Goal: Communication & Community: Answer question/provide support

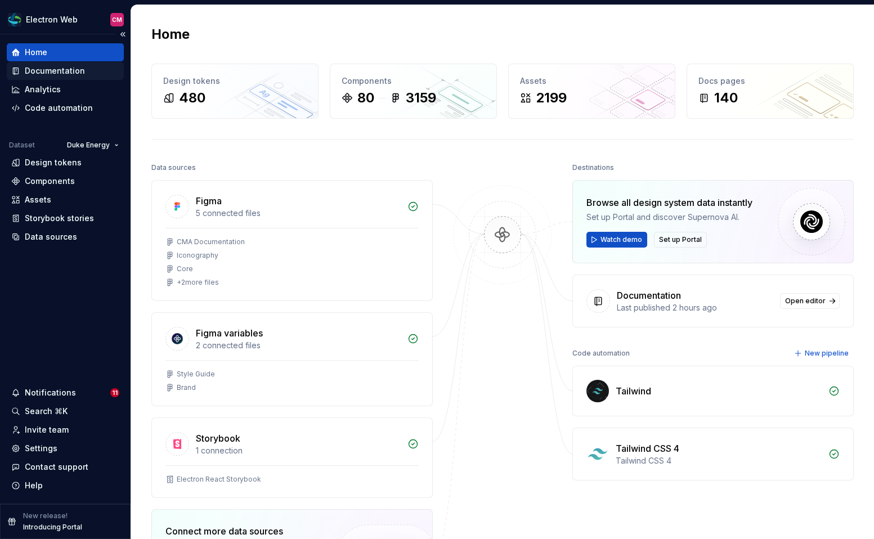
click at [52, 74] on div "Documentation" at bounding box center [55, 70] width 60 height 11
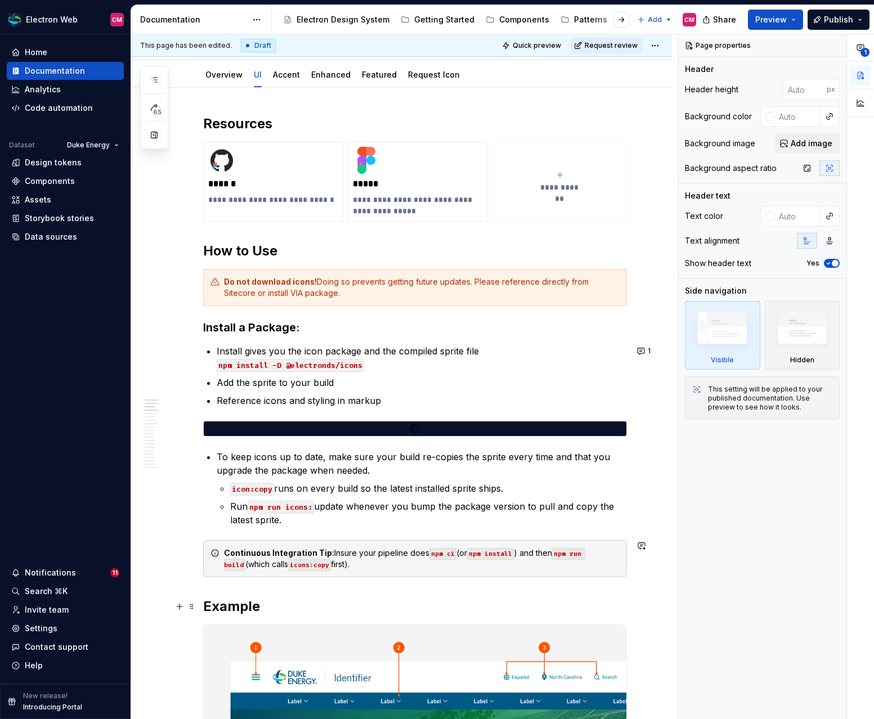
scroll to position [115, 0]
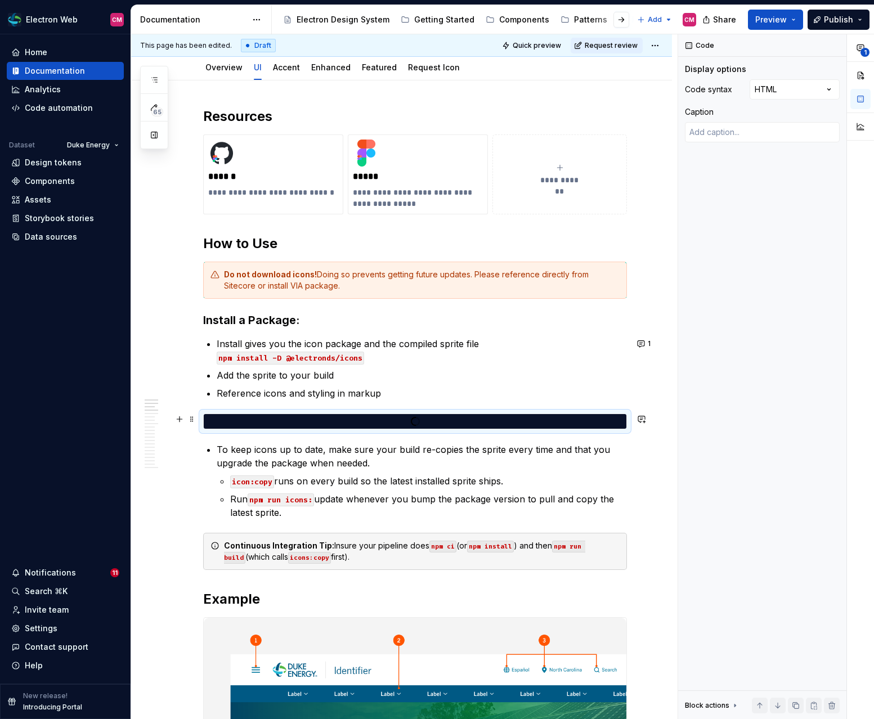
click at [325, 419] on div at bounding box center [415, 422] width 423 height 10
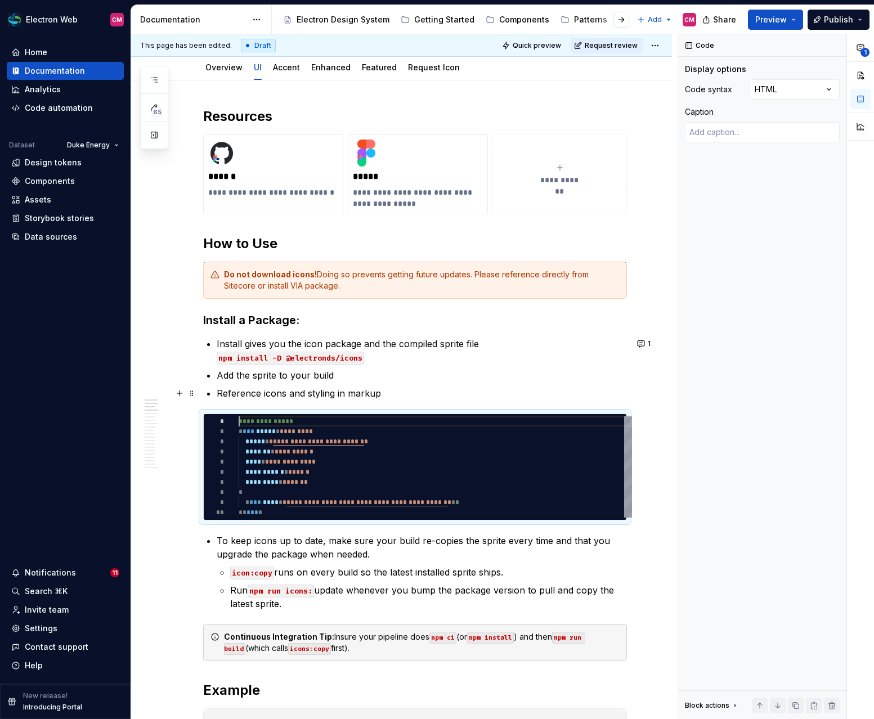
click at [341, 391] on p "Reference icons and styling in markup" at bounding box center [422, 394] width 410 height 14
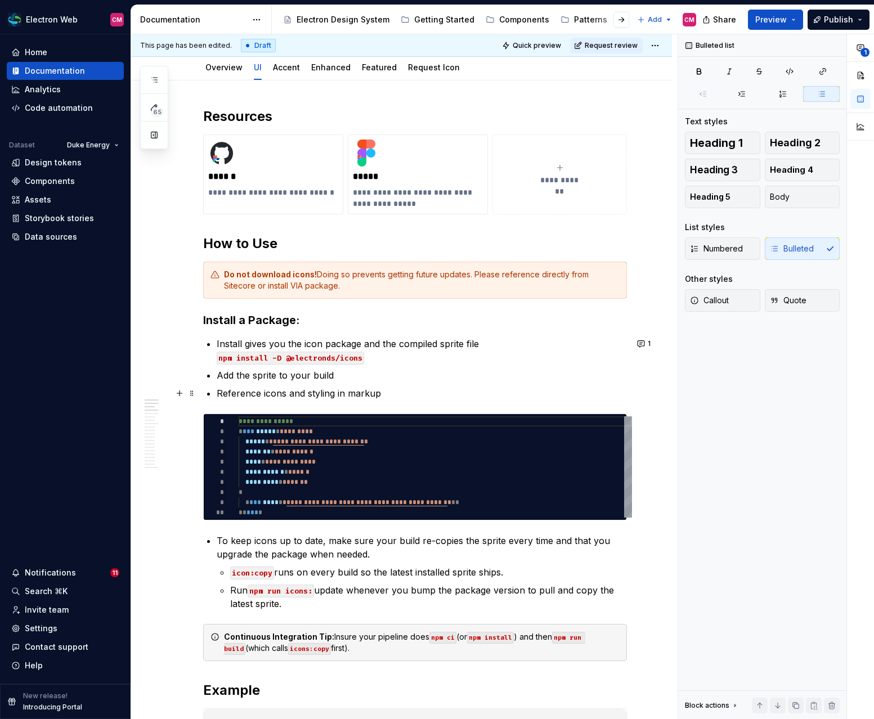
type textarea "*"
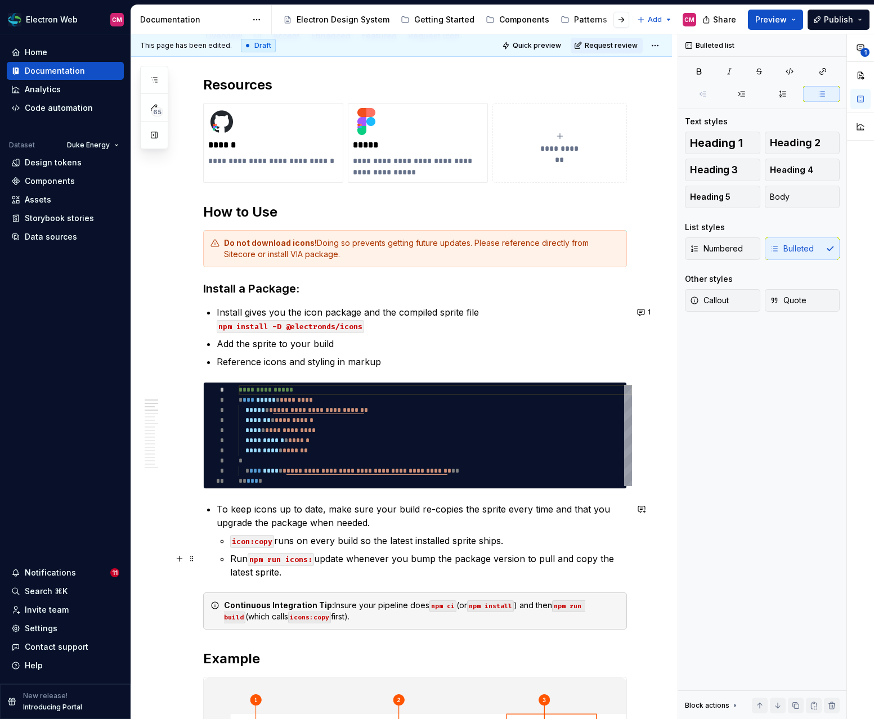
scroll to position [162, 0]
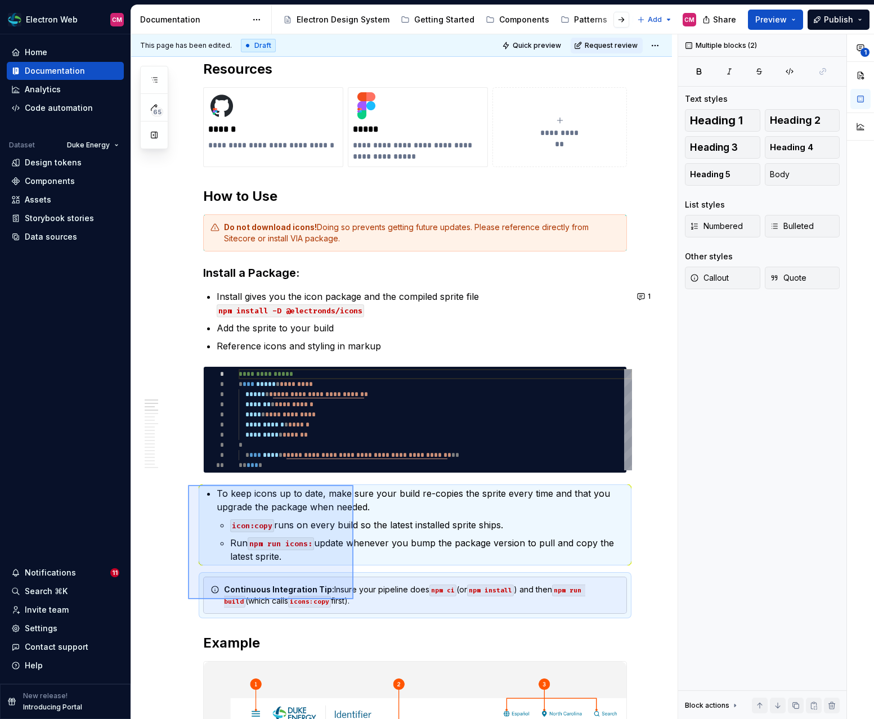
drag, startPoint x: 188, startPoint y: 485, endPoint x: 354, endPoint y: 599, distance: 201.2
click at [354, 539] on div "**********" at bounding box center [404, 377] width 547 height 686
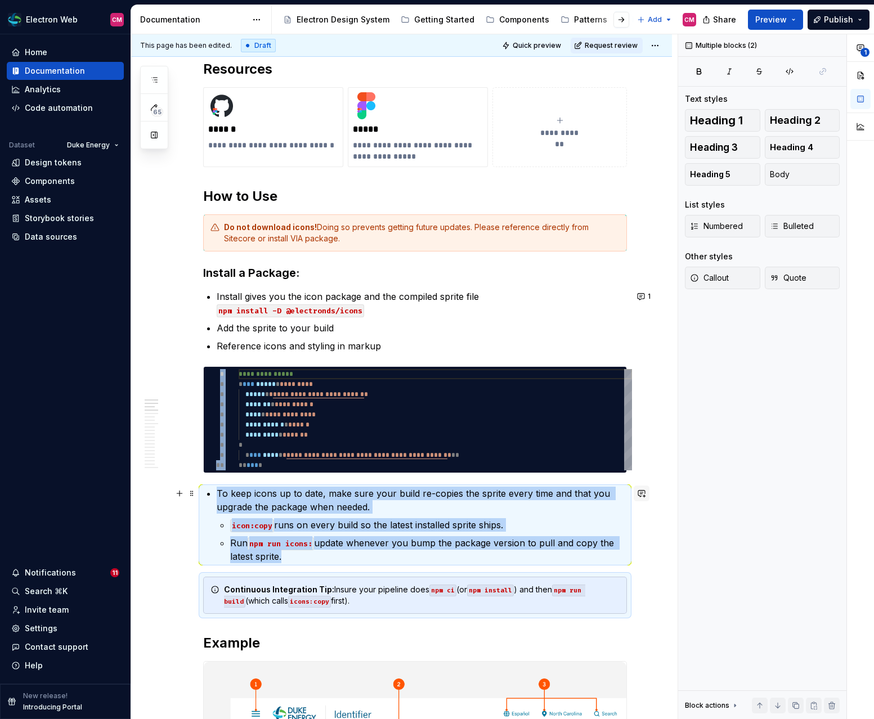
click at [647, 487] on button "button" at bounding box center [642, 494] width 16 height 16
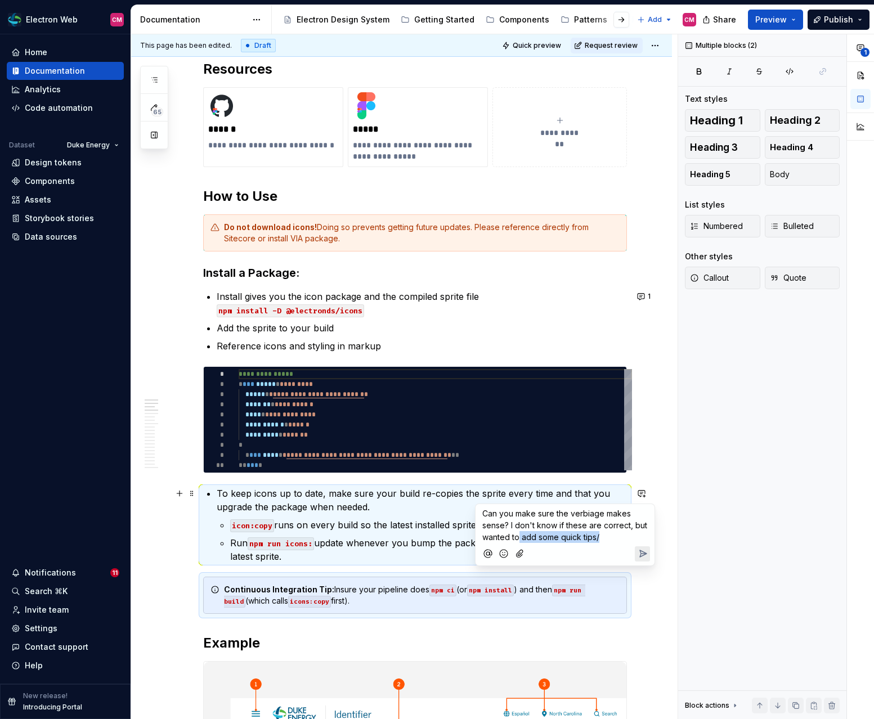
drag, startPoint x: 520, startPoint y: 534, endPoint x: 620, endPoint y: 533, distance: 100.2
click at [620, 534] on p "Can you make sure the verbiage makes sense? I don't know if these are correct, …" at bounding box center [564, 525] width 165 height 35
click at [606, 529] on span "Can you make sure the verbiage makes sense? I don't know if these are correct, …" at bounding box center [565, 525] width 167 height 33
click at [604, 538] on p "Can you make sure the verbiage makes sense? I don't know if these are correct, …" at bounding box center [564, 525] width 165 height 35
click at [635, 536] on span "Can you make sure the verbiage makes sense? I don't know if these are correct, …" at bounding box center [565, 531] width 167 height 45
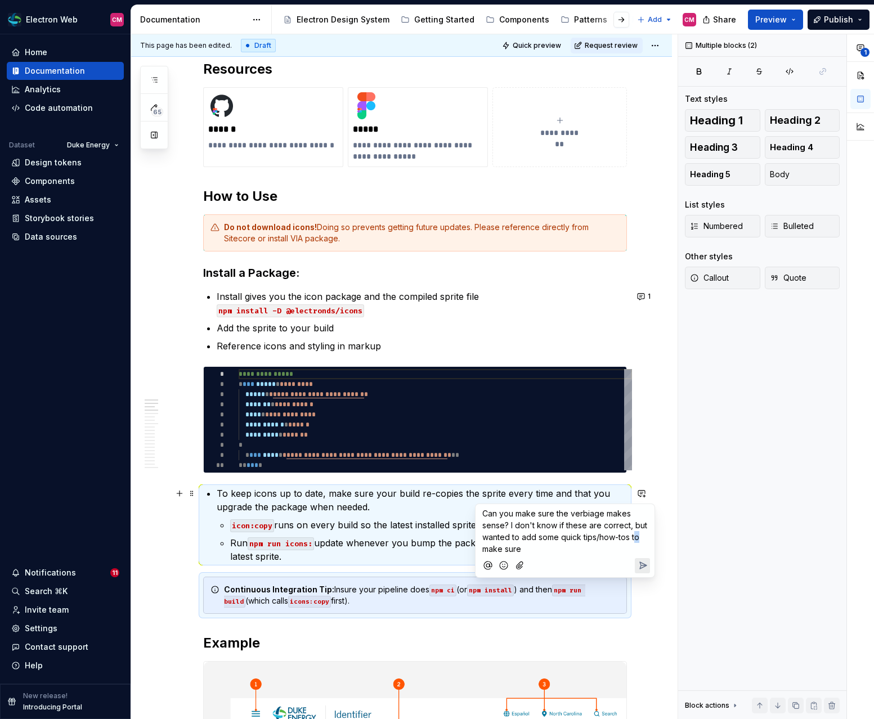
drag, startPoint x: 632, startPoint y: 536, endPoint x: 640, endPoint y: 544, distance: 11.1
click at [640, 539] on p "Can you make sure the verbiage makes sense? I don't know if these are correct, …" at bounding box center [564, 531] width 165 height 47
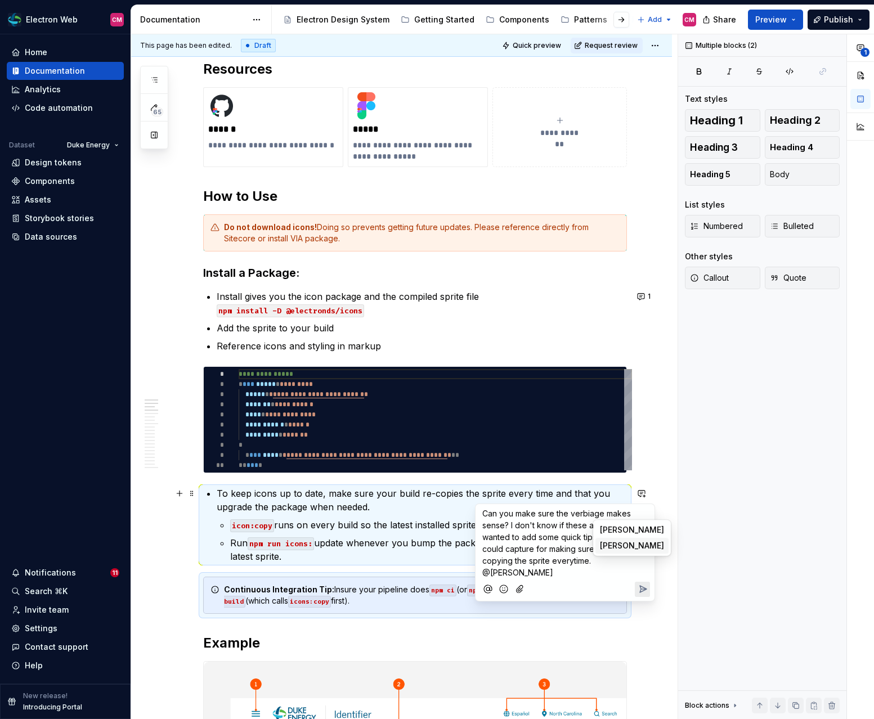
click at [626, 539] on span "[PERSON_NAME]" at bounding box center [632, 545] width 64 height 11
click at [640, 539] on icon "Send" at bounding box center [643, 578] width 7 height 7
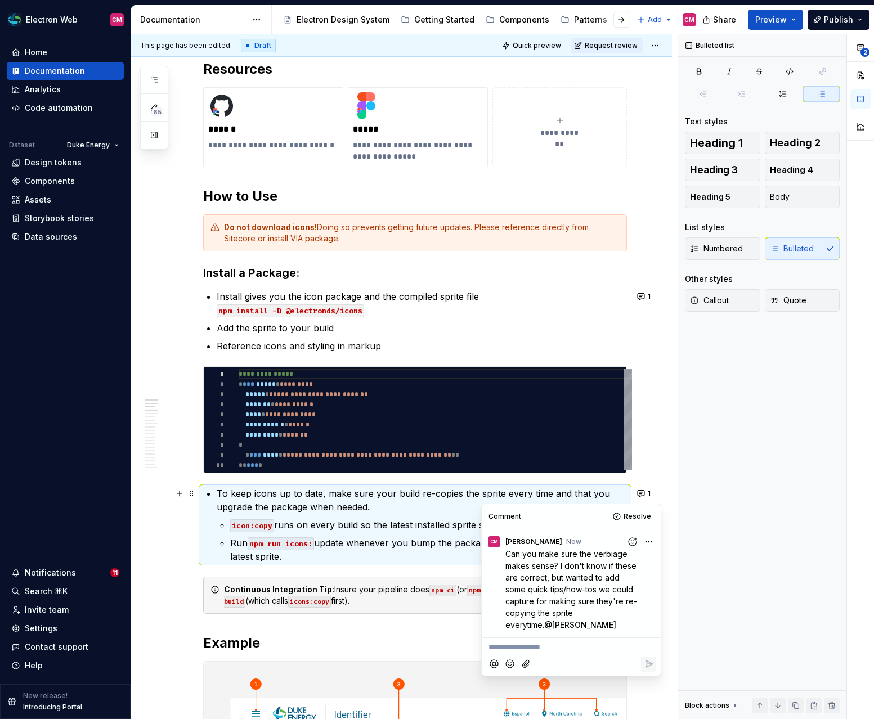
click at [402, 531] on p "icon:copy runs on every build so the latest installed sprite ships." at bounding box center [428, 525] width 397 height 14
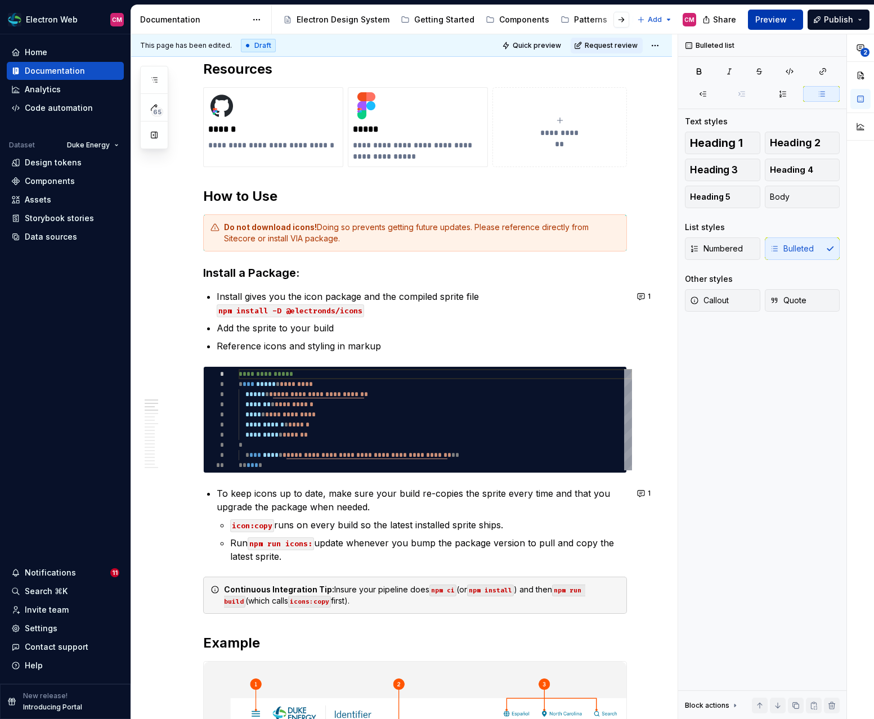
click at [777, 17] on span "Preview" at bounding box center [771, 19] width 32 height 11
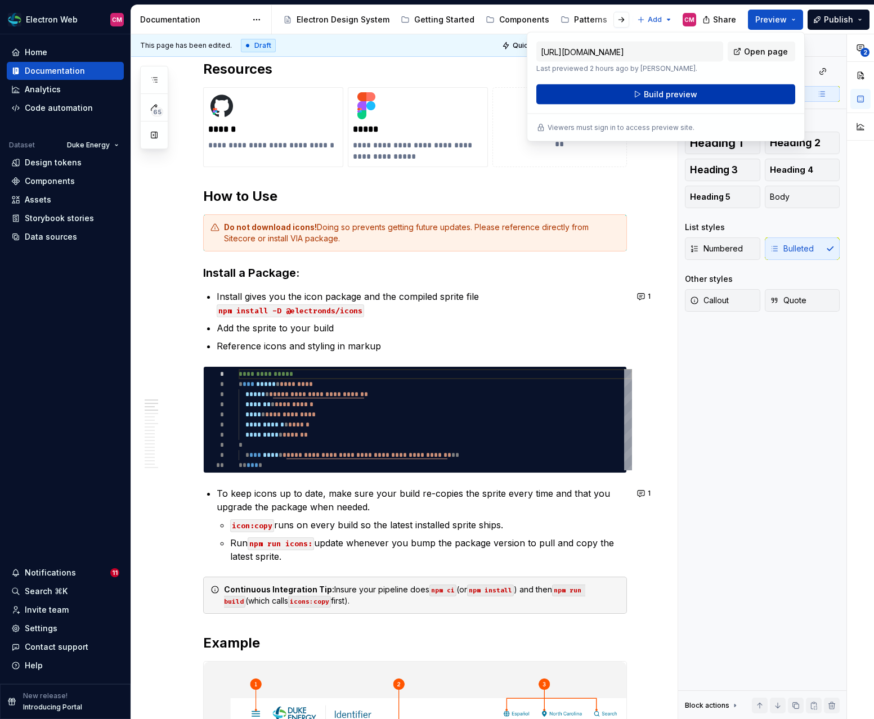
click at [723, 93] on button "Build preview" at bounding box center [665, 94] width 259 height 20
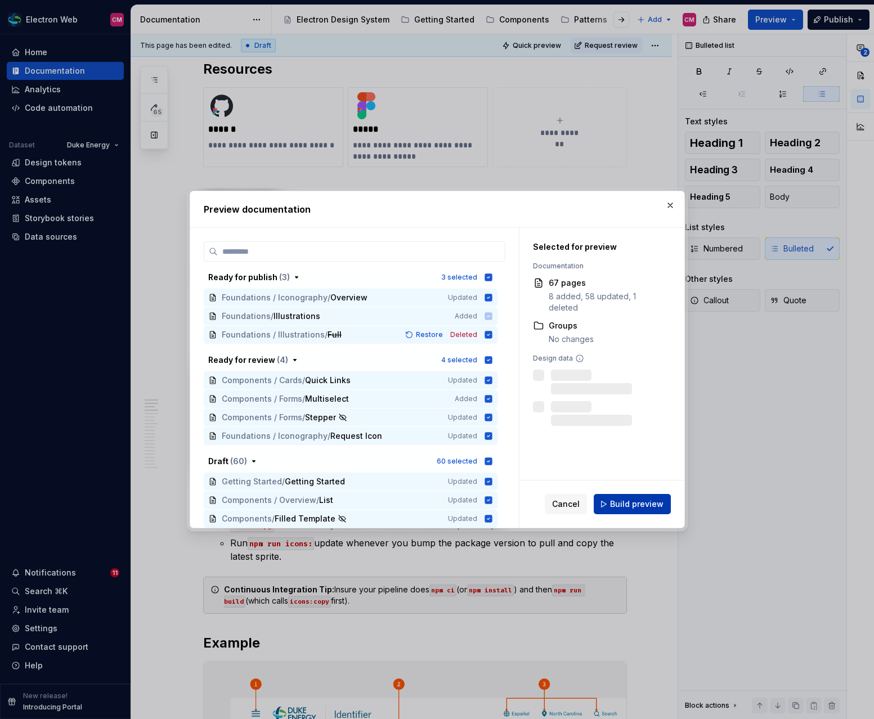
click at [650, 509] on span "Build preview" at bounding box center [636, 504] width 53 height 11
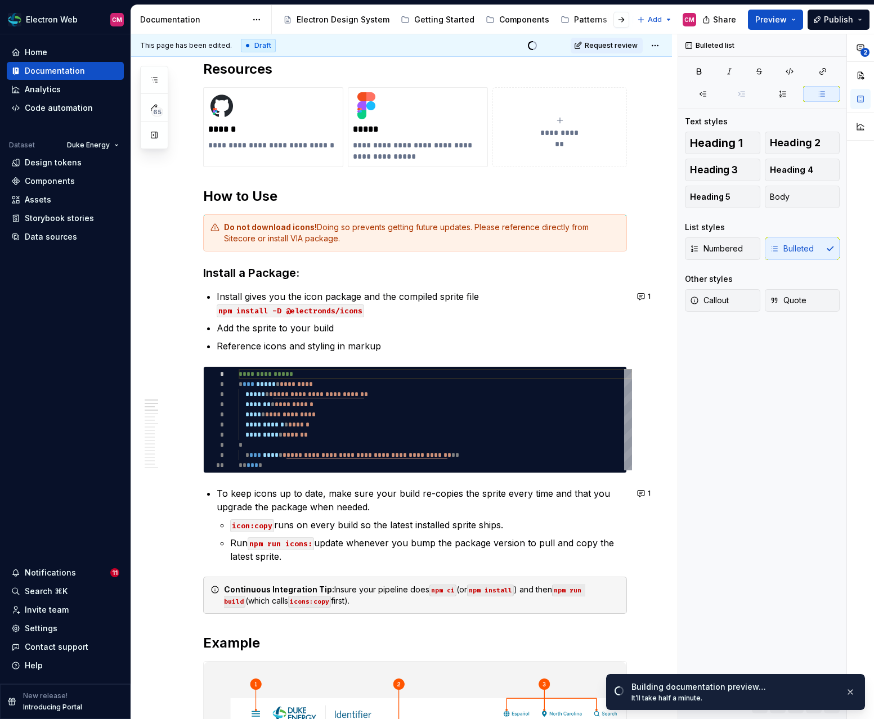
type textarea "*"
